Goal: Information Seeking & Learning: Check status

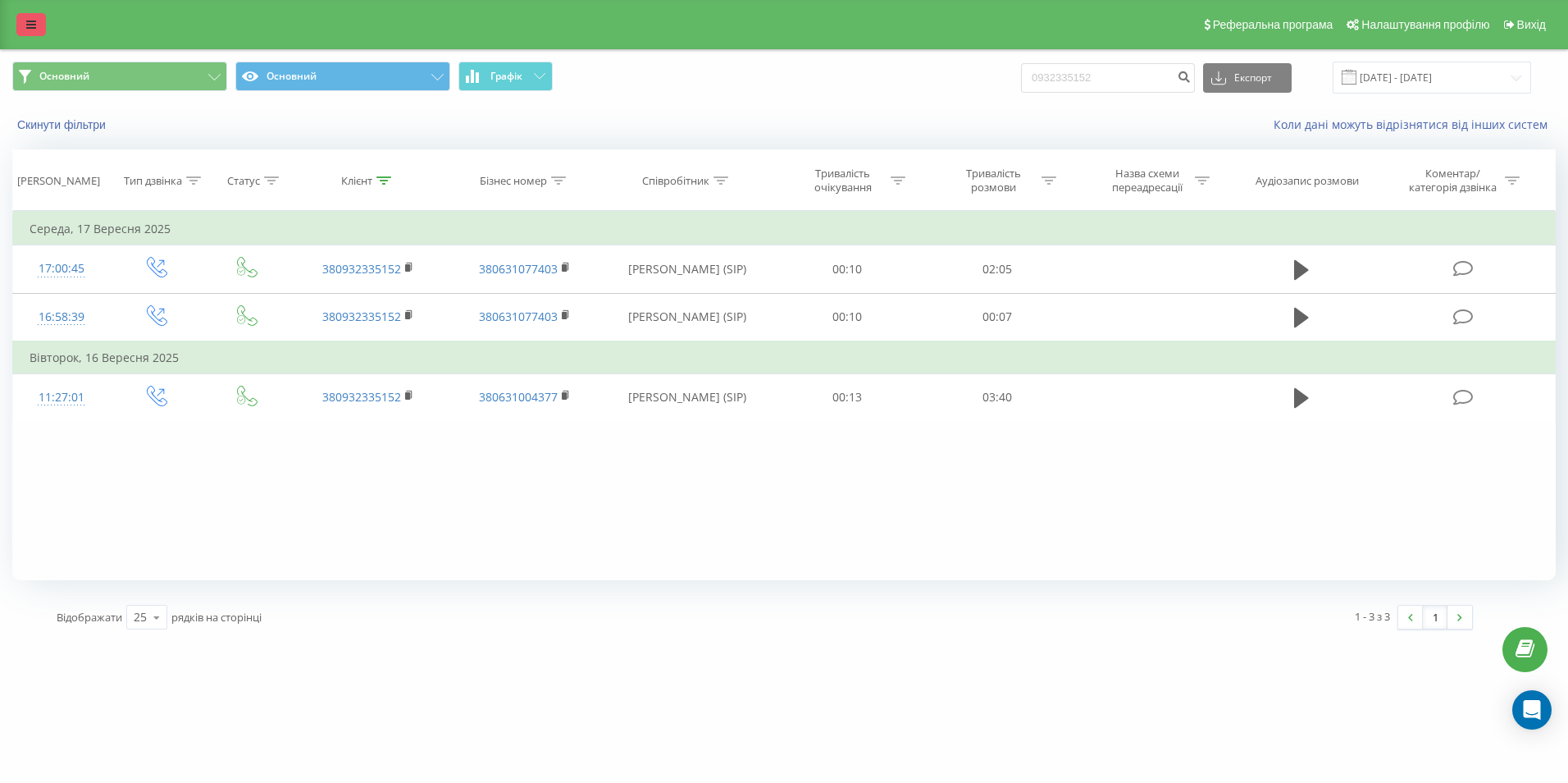
click at [26, 17] on link at bounding box center [31, 24] width 30 height 23
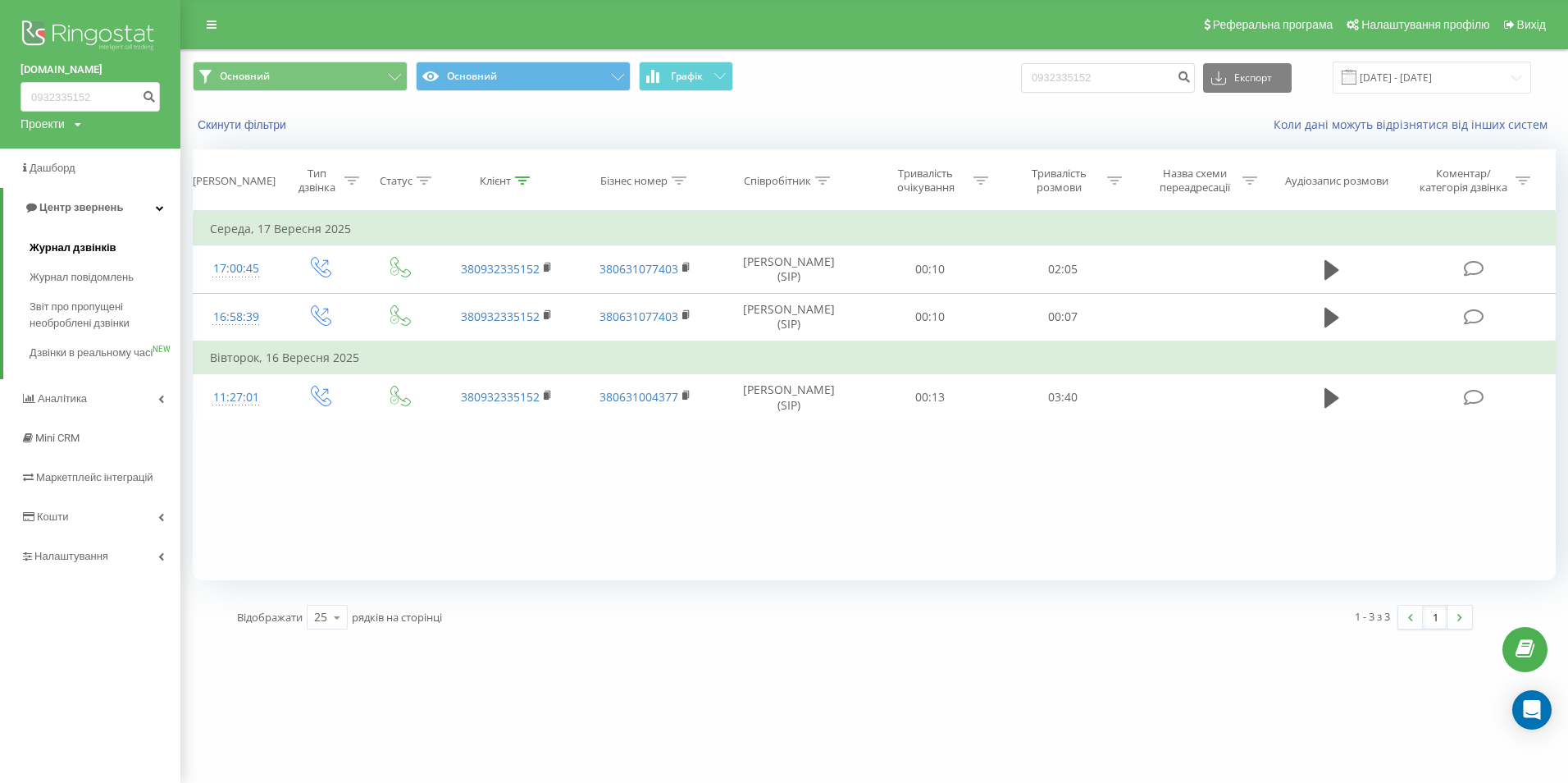
click at [73, 249] on span "Журнал дзвінків" at bounding box center [73, 247] width 87 height 16
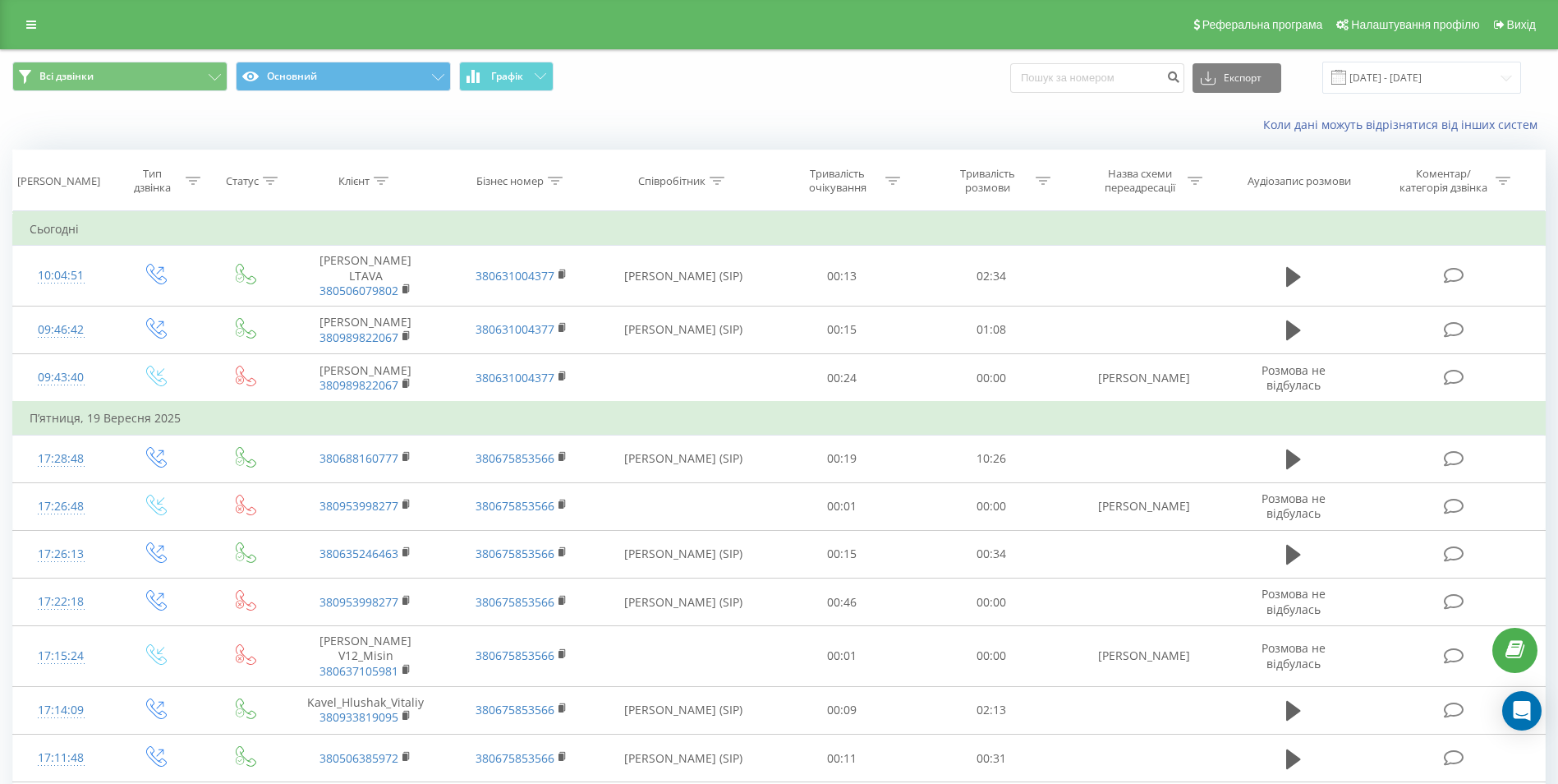
click at [838, 81] on div "Всі дзвінки Основний Графік Експорт .csv .xls .xlsx [DATE] - [DATE]" at bounding box center [779, 77] width 1534 height 32
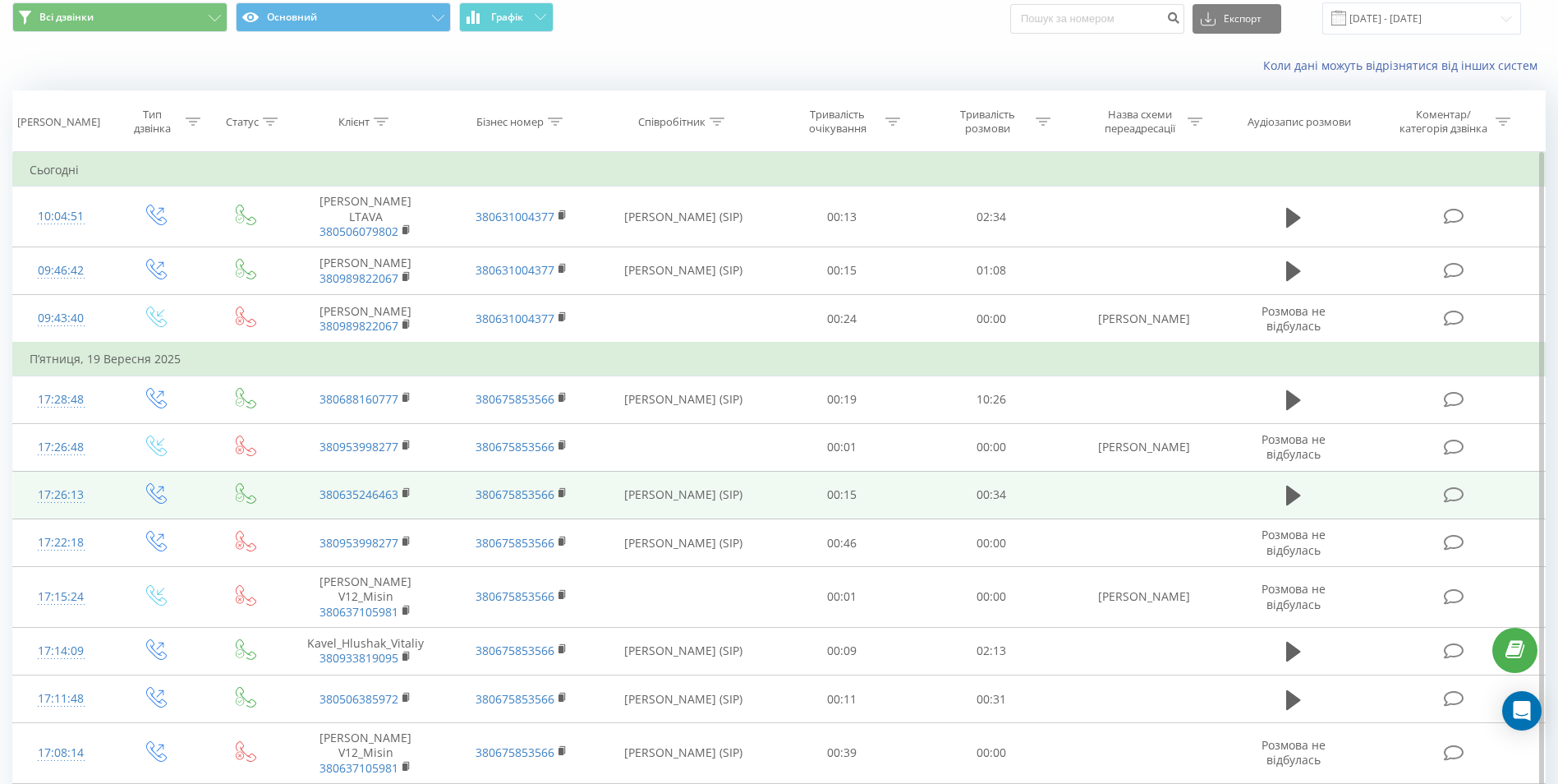
scroll to position [82, 0]
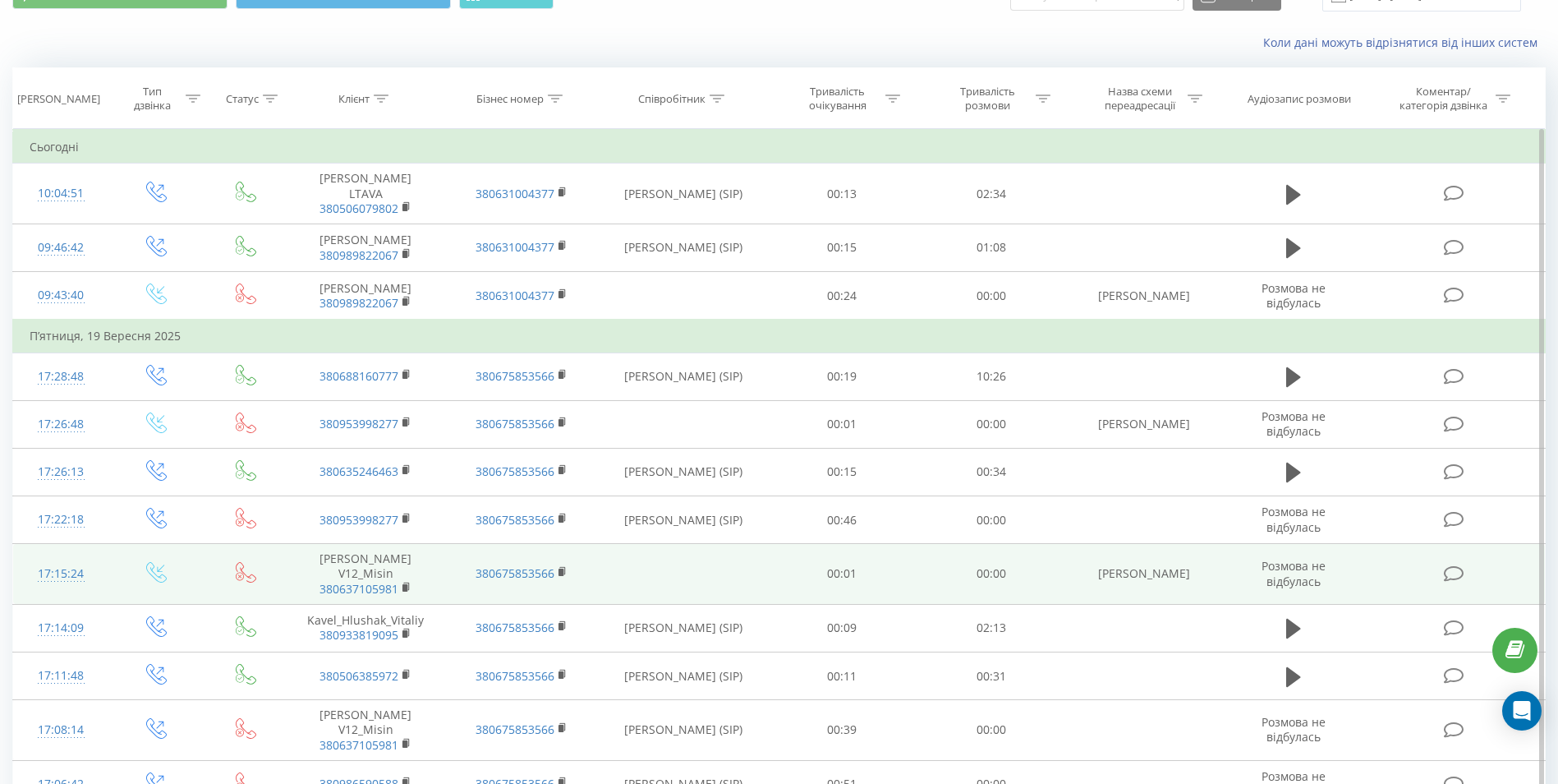
drag, startPoint x: 320, startPoint y: 577, endPoint x: 406, endPoint y: 591, distance: 87.1
click at [406, 591] on td "[PERSON_NAME] V12_Misin 380637105981" at bounding box center [366, 573] width 155 height 61
drag, startPoint x: 406, startPoint y: 591, endPoint x: 293, endPoint y: 572, distance: 114.6
click at [293, 572] on td "[PERSON_NAME] V12_Misin 380637105981" at bounding box center [366, 573] width 155 height 61
drag, startPoint x: 344, startPoint y: 609, endPoint x: 627, endPoint y: 588, distance: 283.8
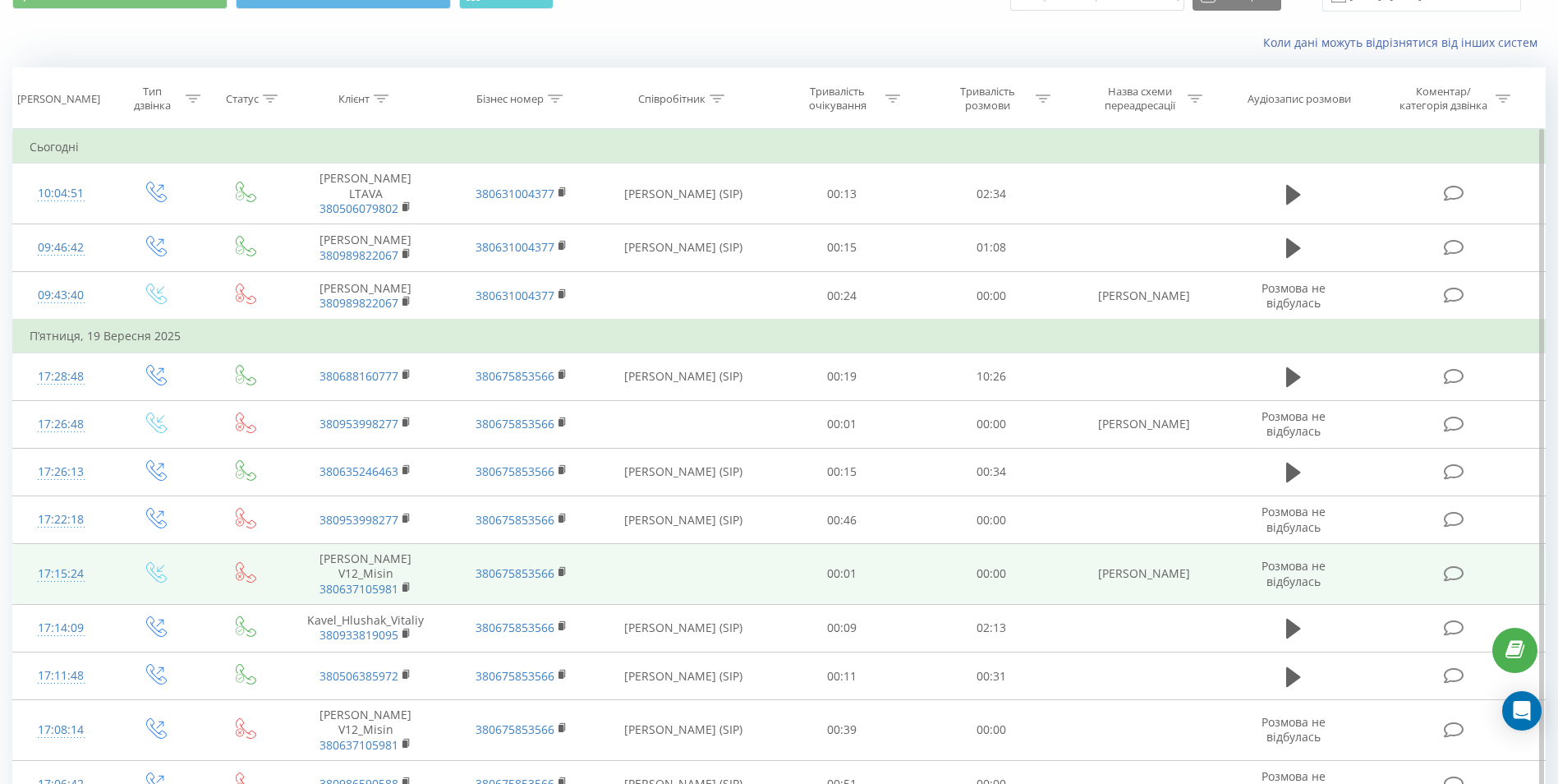
click at [627, 585] on td at bounding box center [684, 573] width 168 height 61
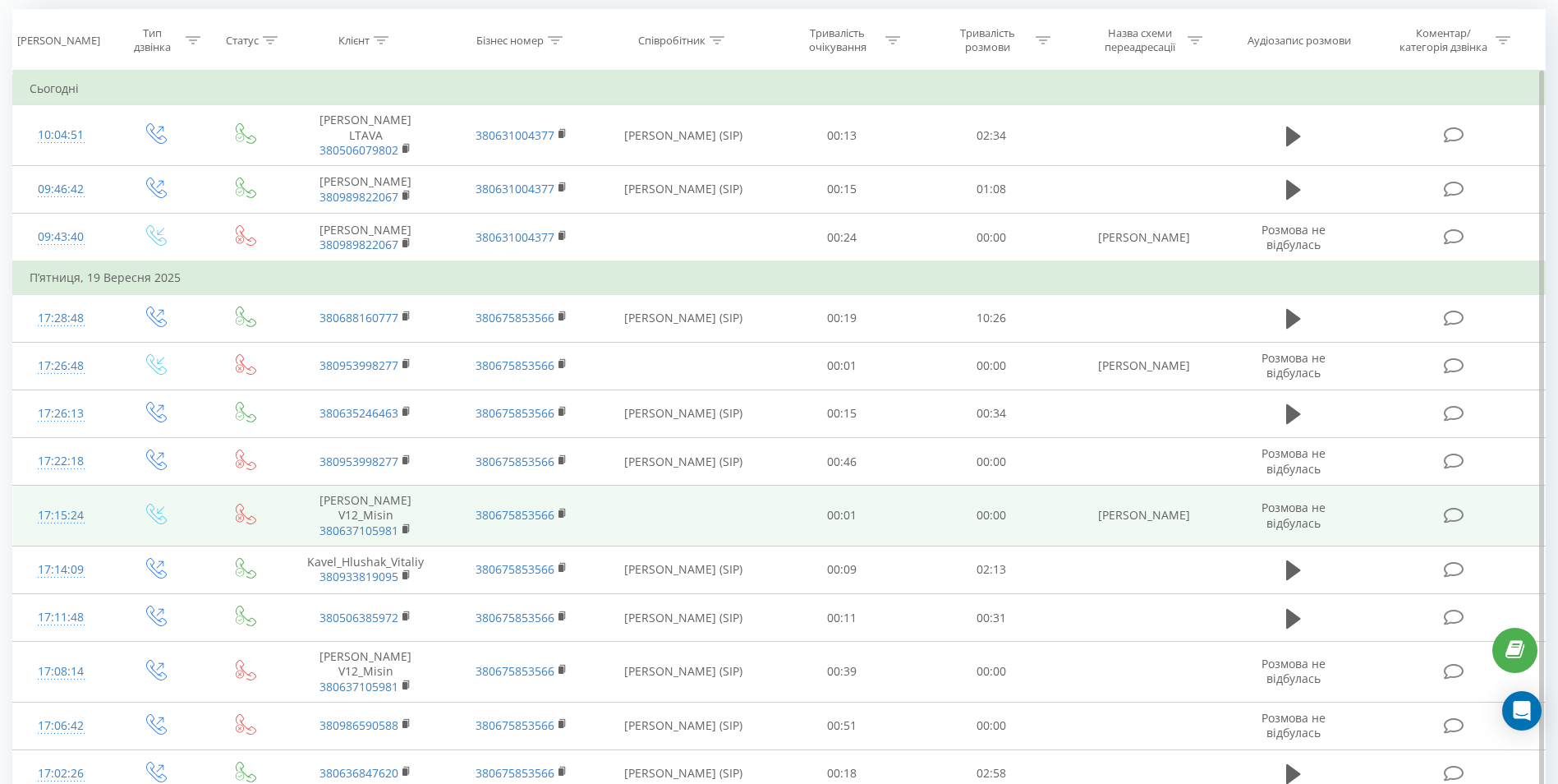
scroll to position [164, 0]
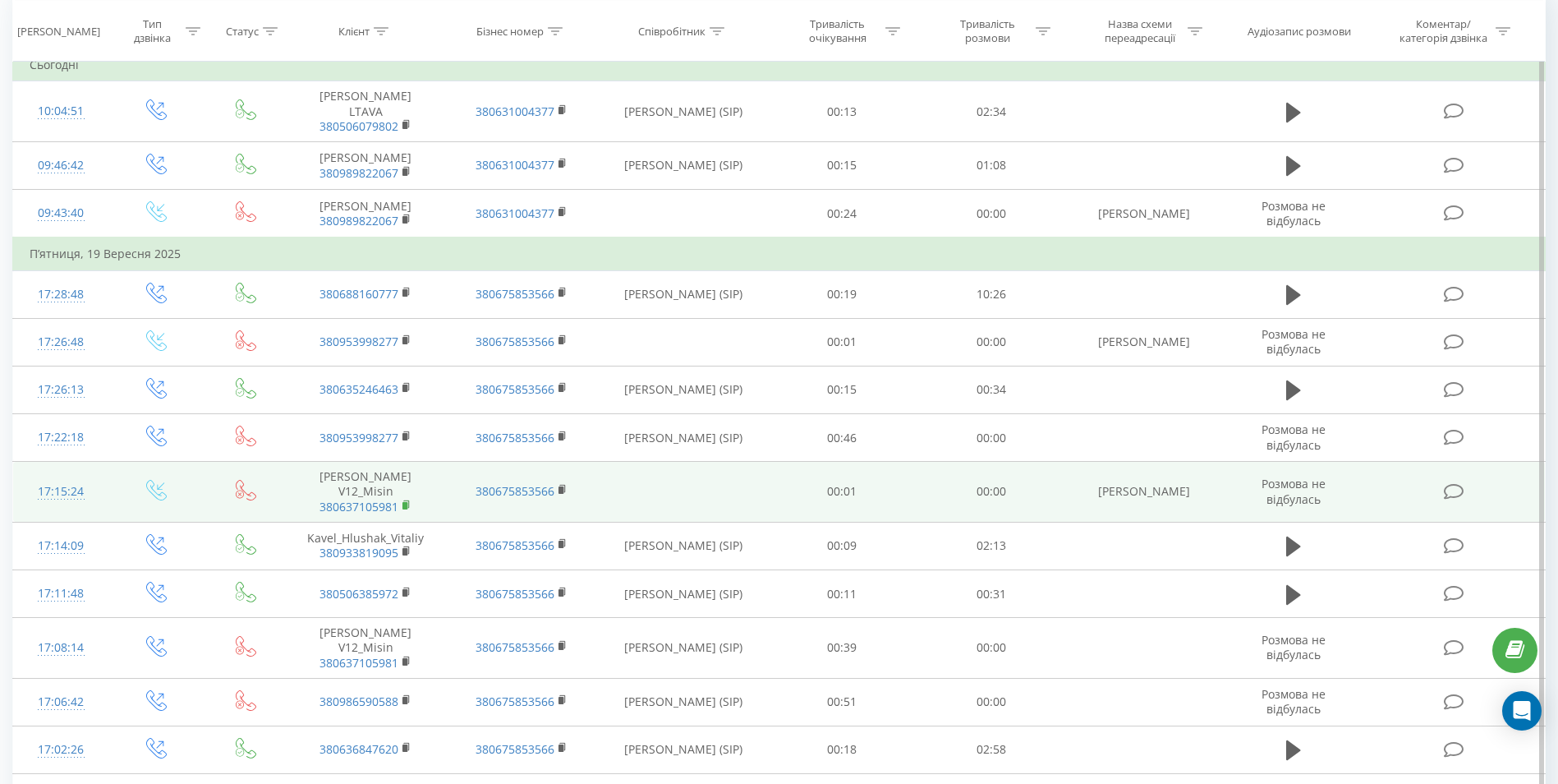
click at [405, 509] on rect at bounding box center [405, 505] width 5 height 8
click at [405, 511] on icon at bounding box center [407, 504] width 9 height 11
